Goal: Navigation & Orientation: Find specific page/section

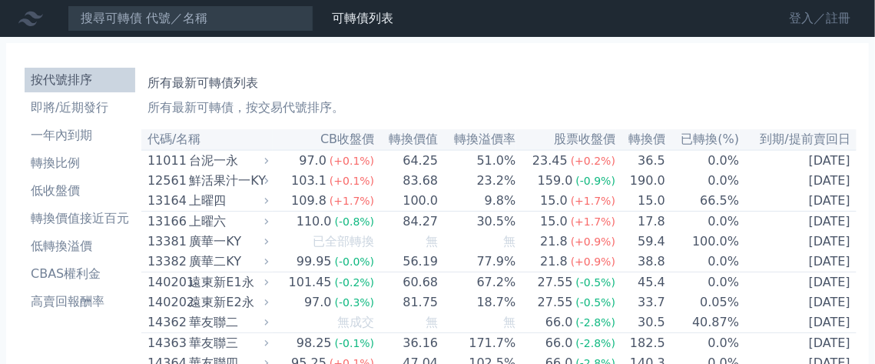
click at [785, 22] on link "登入／註冊" at bounding box center [820, 18] width 86 height 25
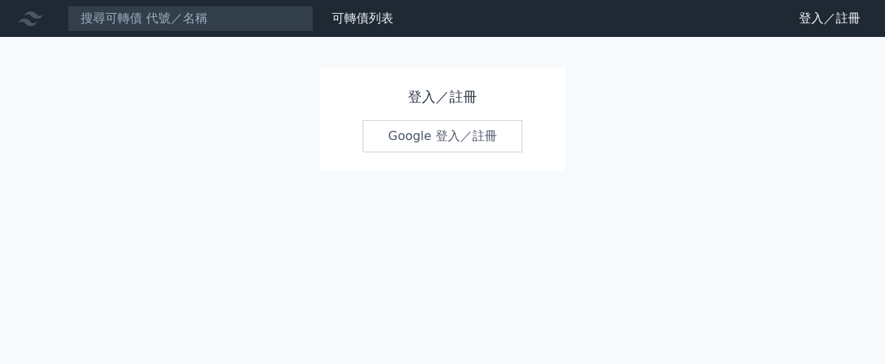
click at [423, 152] on link "Google 登入／註冊" at bounding box center [443, 136] width 160 height 32
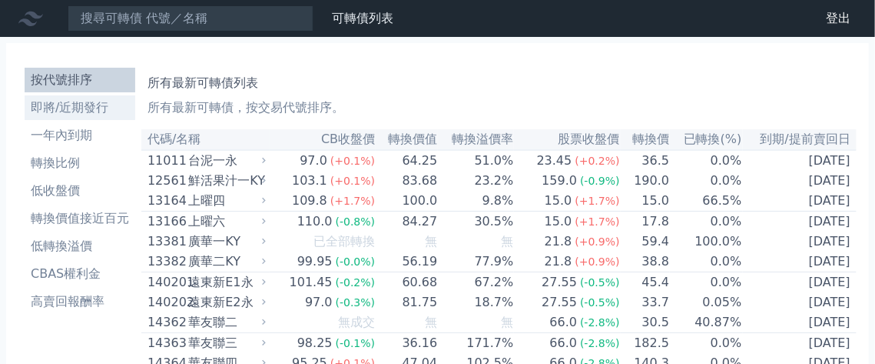
click at [75, 117] on li "即將/近期發行" at bounding box center [80, 107] width 111 height 18
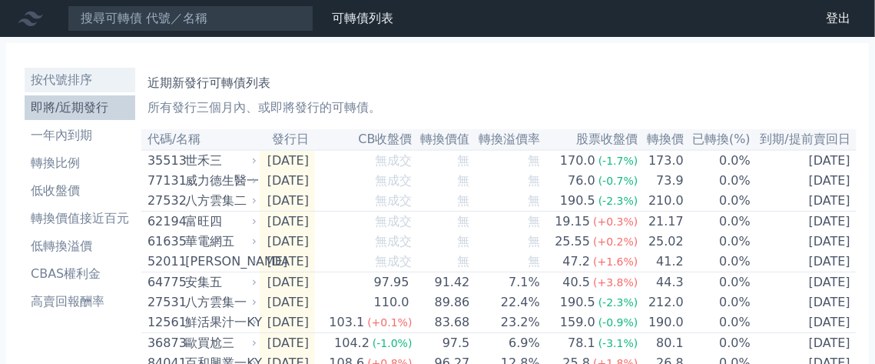
click at [63, 89] on li "按代號排序" at bounding box center [80, 80] width 111 height 18
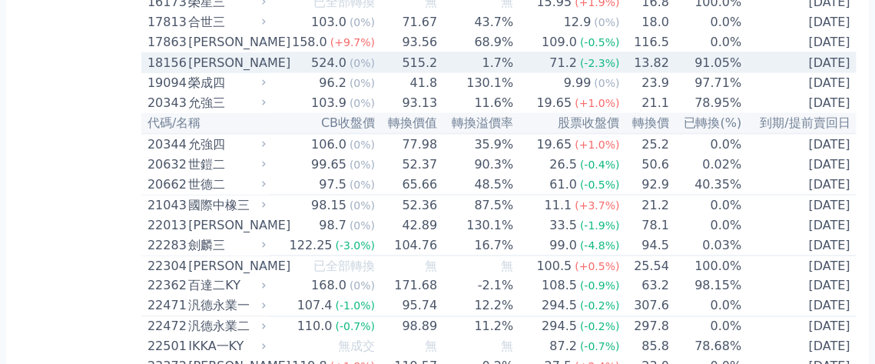
scroll to position [1291, 0]
